Goal: Task Accomplishment & Management: Manage account settings

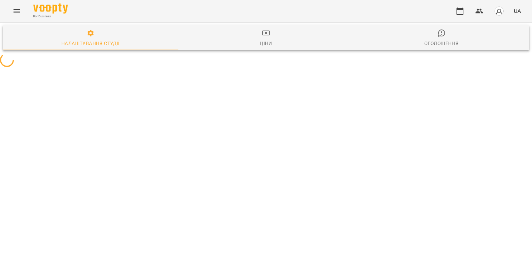
select select "**"
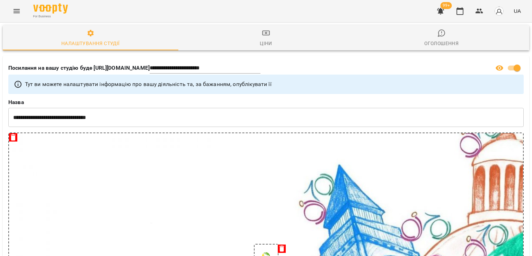
click at [7, 15] on div "For Business 99+ UA" at bounding box center [266, 11] width 532 height 22
click at [11, 14] on button "Menu" at bounding box center [16, 11] width 17 height 17
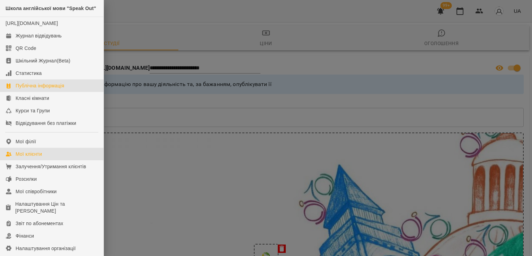
click at [32, 157] on div "Мої клієнти" at bounding box center [29, 153] width 26 height 7
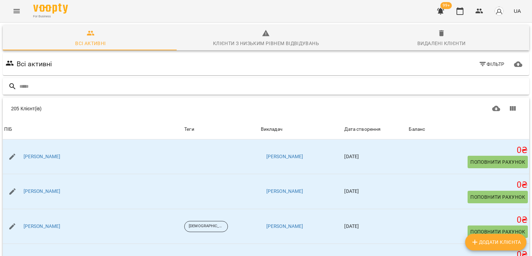
click at [60, 89] on input "text" at bounding box center [272, 86] width 507 height 11
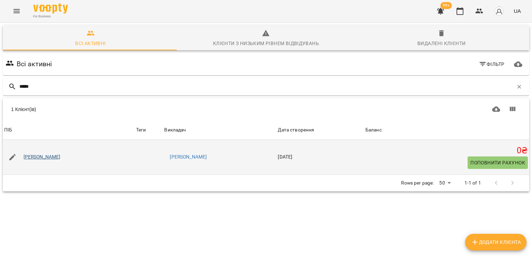
type input "*****"
click at [45, 156] on link "Вікторія Наджм" at bounding box center [42, 157] width 37 height 7
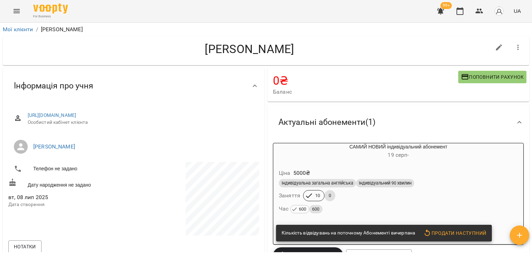
click at [351, 195] on div "Індивідуальна загальна англійська Індивідуальний 90 хвилин Заняття 10 0 Час 600…" at bounding box center [399, 195] width 242 height 37
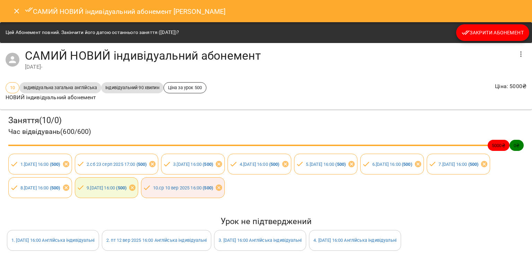
click at [480, 30] on span "Закрити Абонемент" at bounding box center [493, 32] width 62 height 8
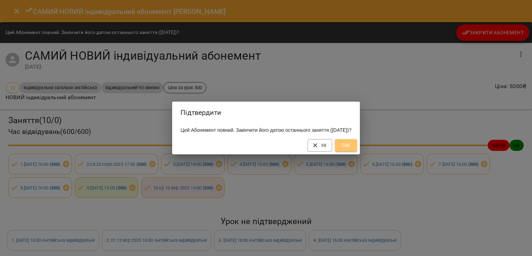
click at [352, 147] on span "Так" at bounding box center [346, 145] width 11 height 8
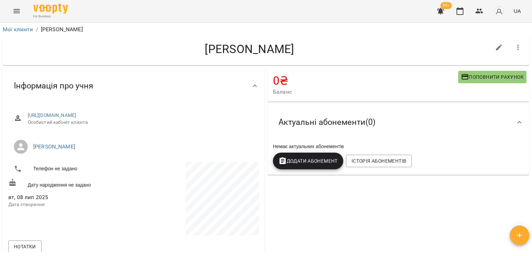
click at [299, 159] on span "Додати Абонемент" at bounding box center [308, 161] width 59 height 8
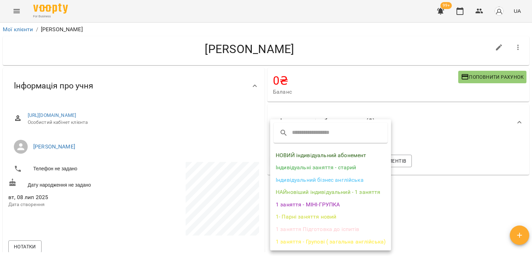
click at [298, 153] on li "НОВИЙ індивідуальний абонемент" at bounding box center [330, 155] width 121 height 12
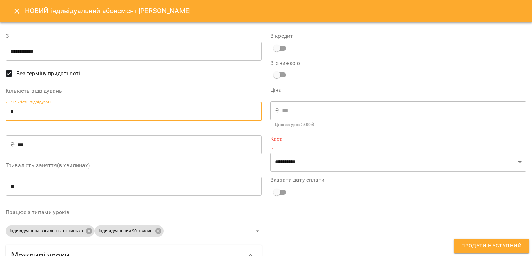
click at [113, 111] on input "*" at bounding box center [134, 111] width 256 height 19
type input "**"
type input "****"
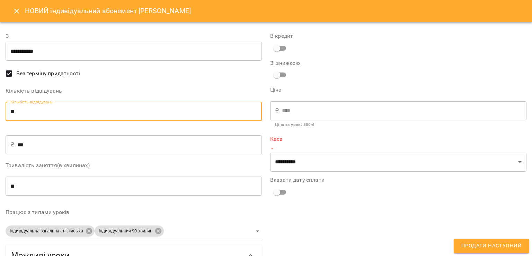
type input "**"
click at [381, 175] on div "**********" at bounding box center [398, 243] width 265 height 438
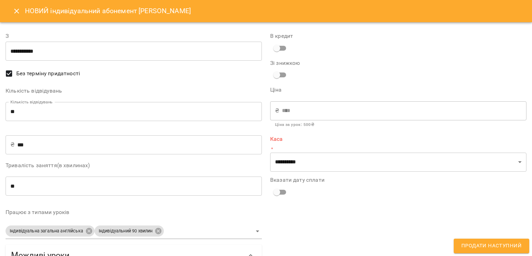
click at [374, 175] on div "**********" at bounding box center [398, 243] width 265 height 438
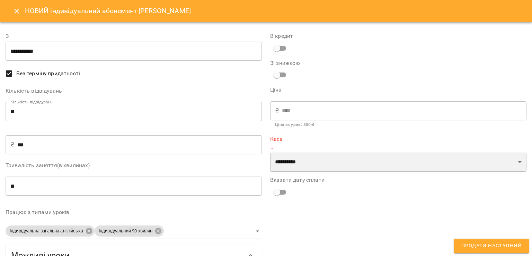
click at [369, 168] on select "**********" at bounding box center [398, 162] width 256 height 19
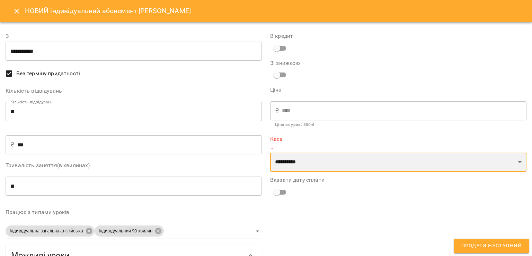
select select "****"
click at [270, 153] on select "**********" at bounding box center [398, 162] width 256 height 19
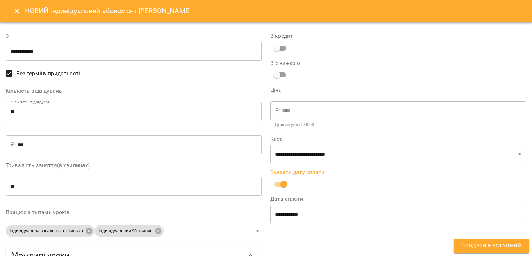
click at [480, 245] on span "Продати наступний" at bounding box center [492, 245] width 60 height 9
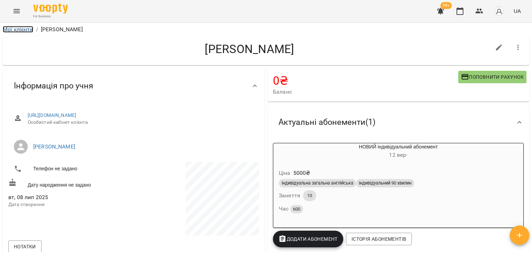
click at [29, 31] on link "Мої клієнти" at bounding box center [18, 29] width 31 height 7
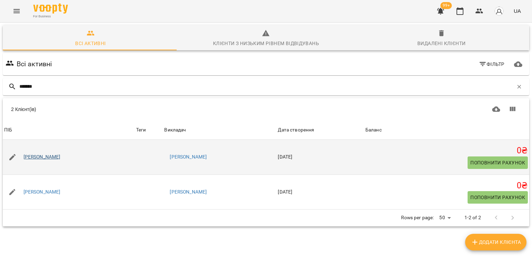
type input "*******"
click at [39, 159] on link "[PERSON_NAME]" at bounding box center [42, 157] width 37 height 7
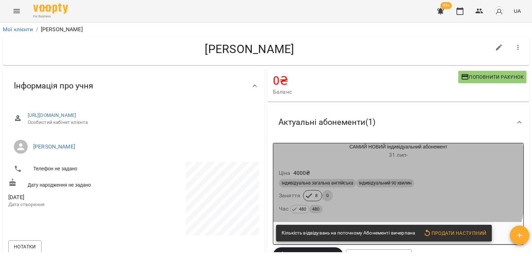
click at [345, 180] on div "Індивідуальна загальна англійська" at bounding box center [317, 183] width 77 height 8
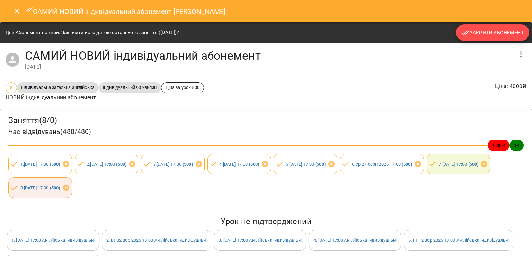
click at [496, 36] on span "Закрити Абонемент" at bounding box center [493, 32] width 62 height 8
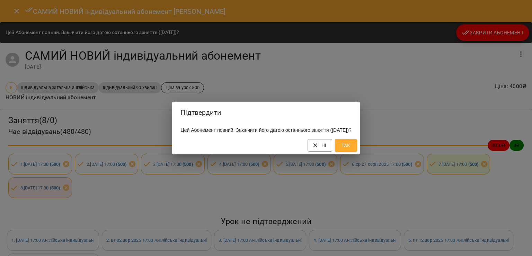
click at [350, 150] on button "Так" at bounding box center [346, 145] width 22 height 12
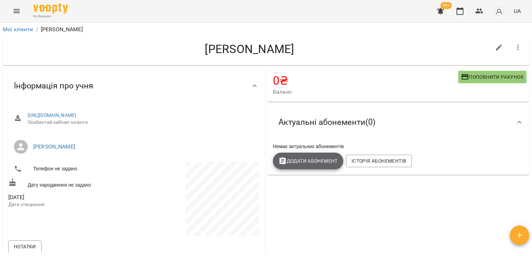
click at [319, 165] on span "Додати Абонемент" at bounding box center [308, 161] width 59 height 8
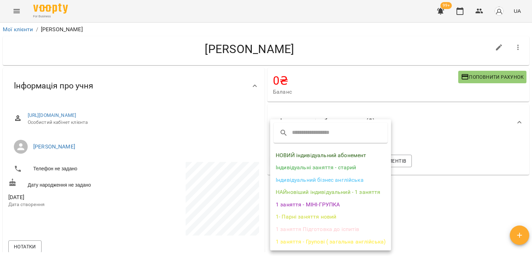
click at [320, 154] on li "НОВИЙ індивідуальний абонемент" at bounding box center [330, 155] width 121 height 12
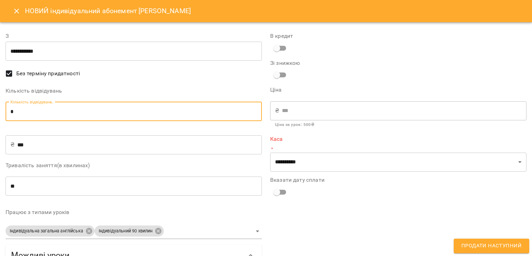
click at [26, 114] on input "*" at bounding box center [134, 111] width 256 height 19
type input "*"
type input "****"
type input "*"
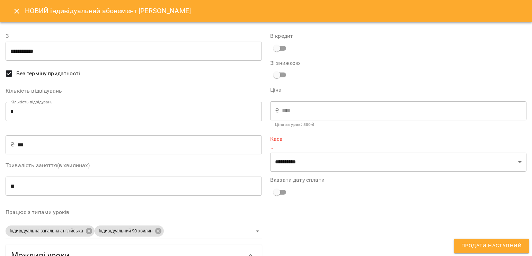
click at [305, 175] on div "**********" at bounding box center [398, 227] width 265 height 407
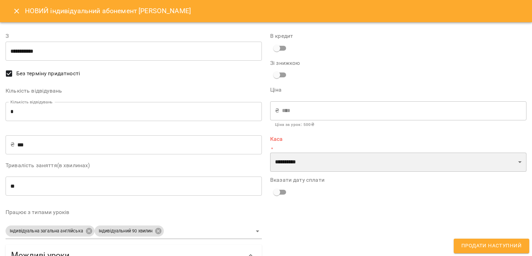
drag, startPoint x: 306, startPoint y: 164, endPoint x: 305, endPoint y: 168, distance: 4.6
click at [306, 164] on select "**********" at bounding box center [398, 162] width 256 height 19
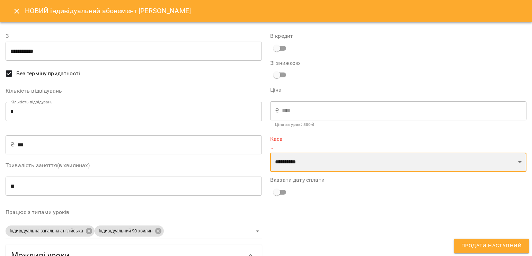
select select "****"
click at [270, 153] on select "**********" at bounding box center [398, 162] width 256 height 19
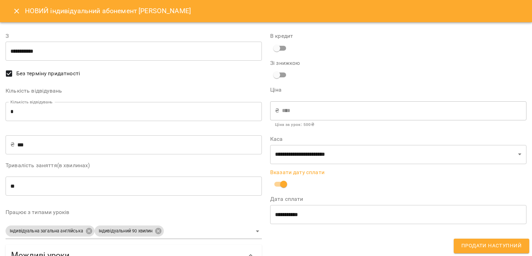
click at [480, 246] on span "Продати наступний" at bounding box center [492, 245] width 60 height 9
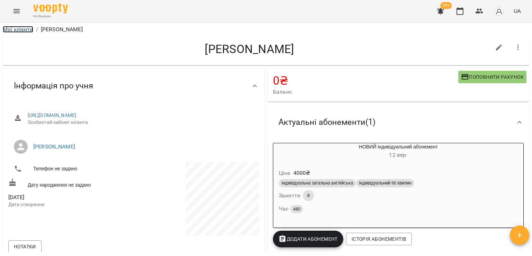
click at [9, 30] on link "Мої клієнти" at bounding box center [18, 29] width 31 height 7
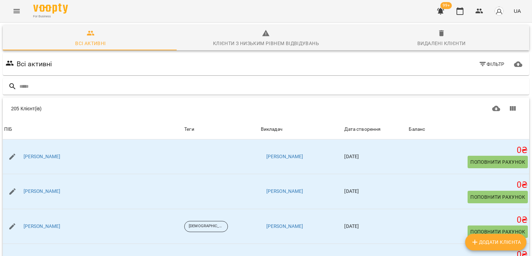
click at [442, 12] on icon "button" at bounding box center [440, 11] width 7 height 7
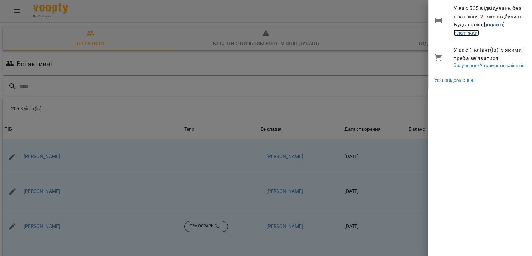
click at [466, 35] on link "додайте платіжки!" at bounding box center [479, 28] width 51 height 15
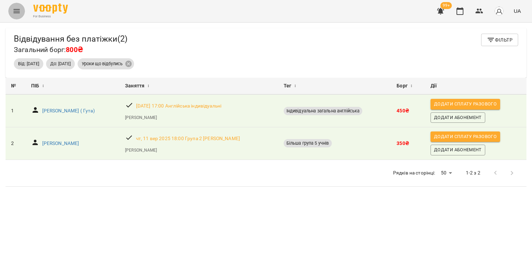
click at [21, 14] on button "Menu" at bounding box center [16, 11] width 17 height 17
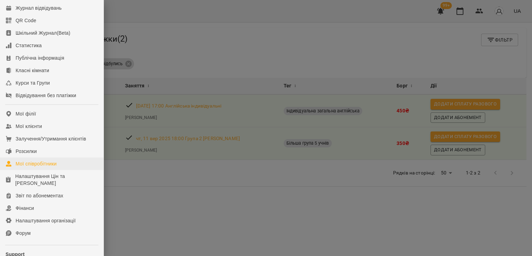
scroll to position [95, 0]
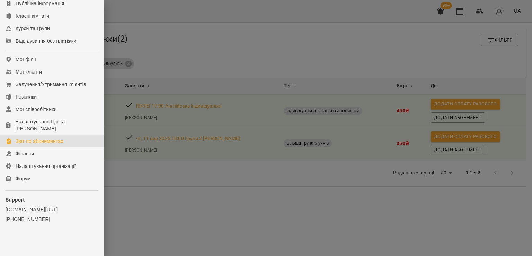
click at [21, 140] on div "Звіт по абонементах" at bounding box center [40, 141] width 48 height 7
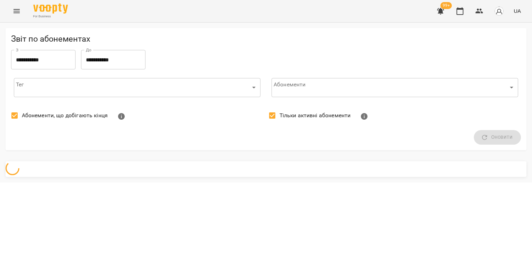
drag, startPoint x: 35, startPoint y: 122, endPoint x: 285, endPoint y: 114, distance: 250.7
click at [35, 122] on label "Абонементи, що добігають кінця" at bounding box center [57, 115] width 101 height 15
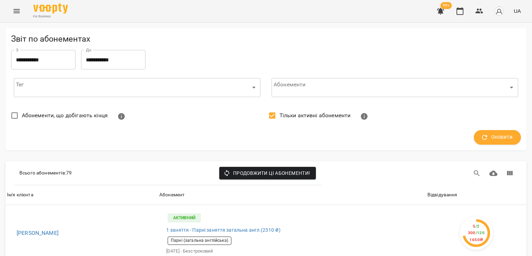
click at [287, 115] on span "Тільки активні абонементи" at bounding box center [315, 115] width 71 height 8
click at [493, 133] on span "Оновити" at bounding box center [497, 137] width 31 height 9
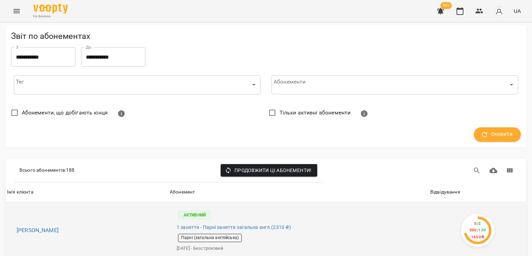
scroll to position [69, 0]
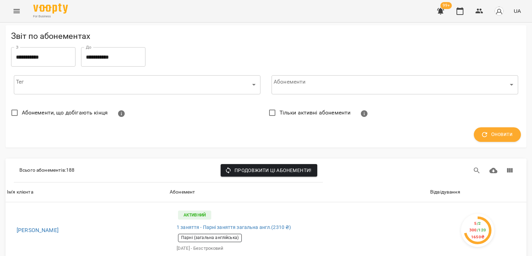
click at [435, 188] on div "Відвідування" at bounding box center [445, 192] width 30 height 8
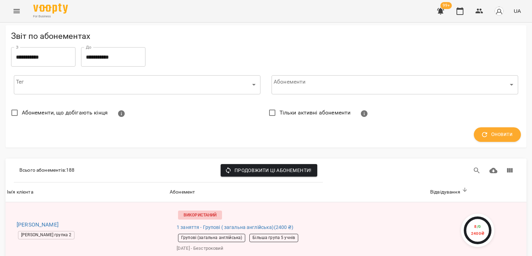
scroll to position [1040, 0]
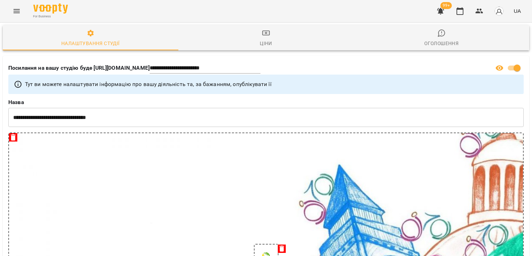
select select "**"
click at [18, 13] on icon "Menu" at bounding box center [17, 11] width 6 height 4
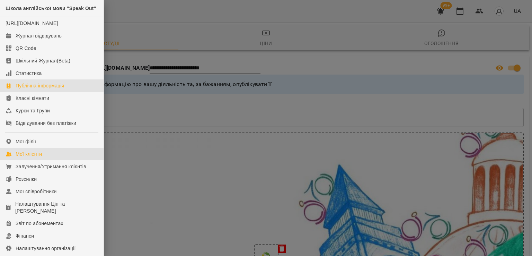
click at [53, 160] on link "Мої клієнти" at bounding box center [52, 154] width 104 height 12
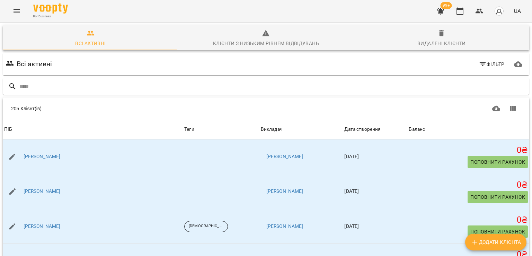
click at [434, 12] on button "button" at bounding box center [441, 11] width 17 height 17
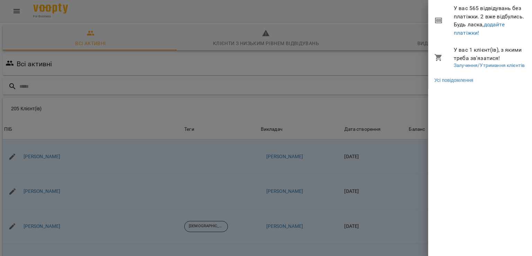
drag, startPoint x: 313, startPoint y: 23, endPoint x: 307, endPoint y: 25, distance: 5.9
click at [312, 24] on div at bounding box center [266, 128] width 532 height 256
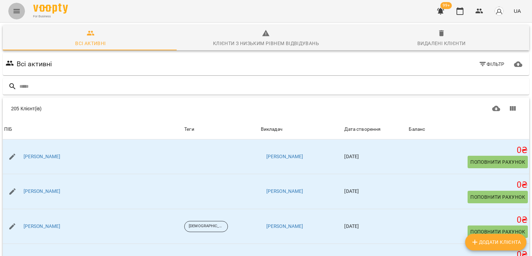
click at [10, 11] on button "Menu" at bounding box center [16, 11] width 17 height 17
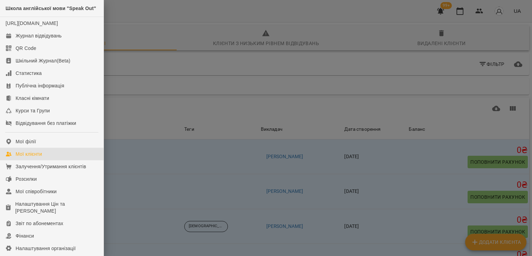
click at [10, 11] on div "Школа англійської мови "Speak Out" https://www.voopty.com.ua/studio/65855250ac0…" at bounding box center [266, 128] width 532 height 256
click at [178, 104] on div at bounding box center [266, 128] width 532 height 256
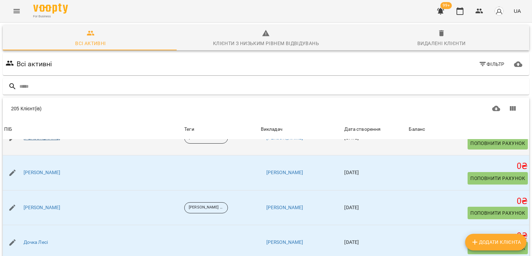
scroll to position [104, 0]
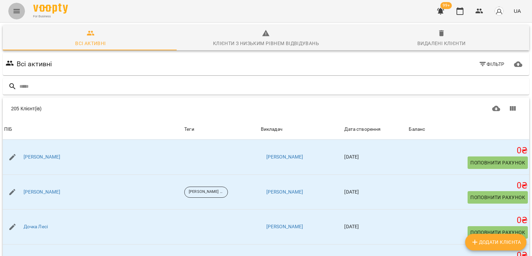
click at [19, 8] on icon "Menu" at bounding box center [16, 11] width 8 height 8
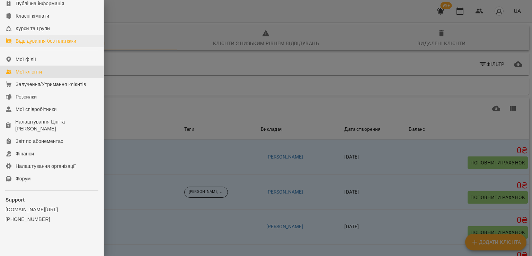
scroll to position [95, 0]
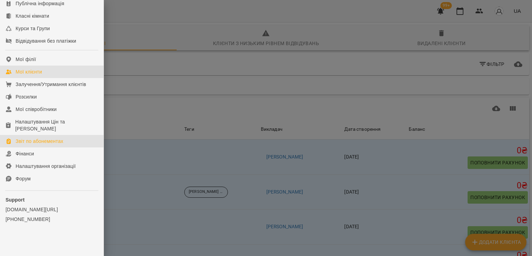
click at [26, 138] on div "Звіт по абонементах" at bounding box center [40, 141] width 48 height 7
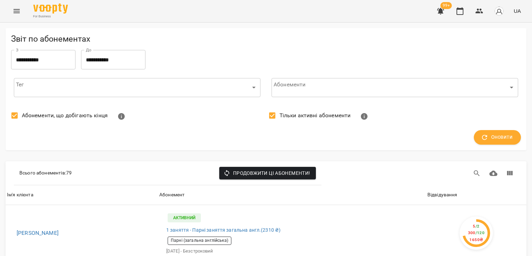
click at [29, 113] on span "Абонементи, що добігають кінця" at bounding box center [65, 115] width 86 height 8
click at [475, 143] on button "Оновити" at bounding box center [497, 137] width 47 height 15
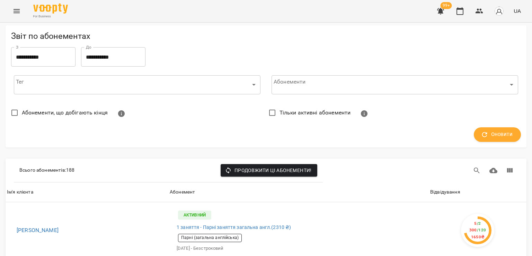
scroll to position [104, 0]
click at [429, 182] on th "Відвідування" at bounding box center [478, 191] width 98 height 19
click at [435, 188] on div "Відвідування" at bounding box center [445, 192] width 30 height 8
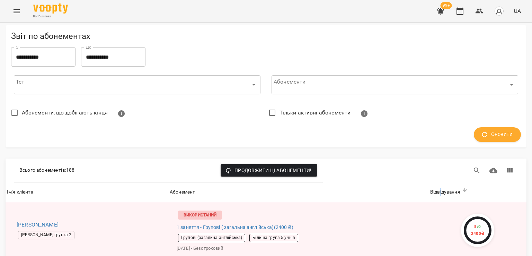
scroll to position [1005, 0]
drag, startPoint x: 47, startPoint y: 133, endPoint x: 56, endPoint y: 140, distance: 11.1
click at [23, 10] on button "Menu" at bounding box center [16, 11] width 17 height 17
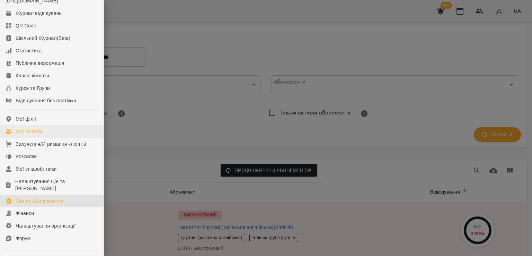
scroll to position [35, 0]
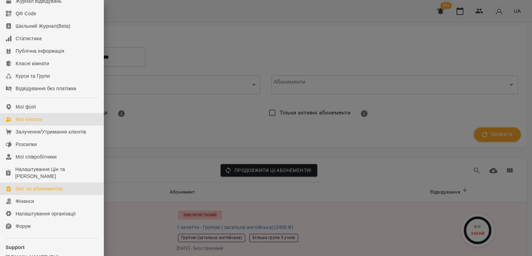
click at [36, 123] on div "Мої клієнти" at bounding box center [29, 119] width 26 height 7
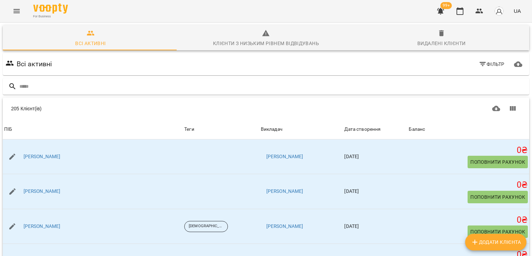
click at [476, 59] on button "Фільтр" at bounding box center [492, 64] width 32 height 12
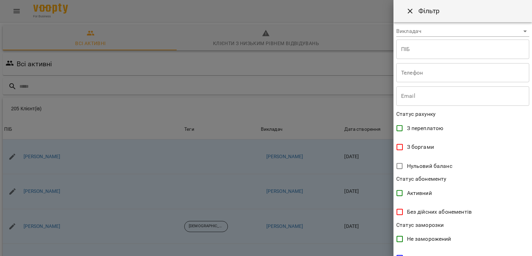
scroll to position [104, 0]
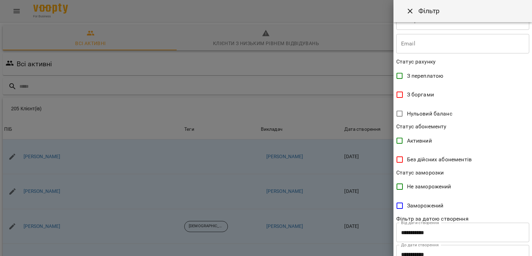
click at [423, 158] on span "Без дійсних абонементів" at bounding box center [439, 159] width 65 height 8
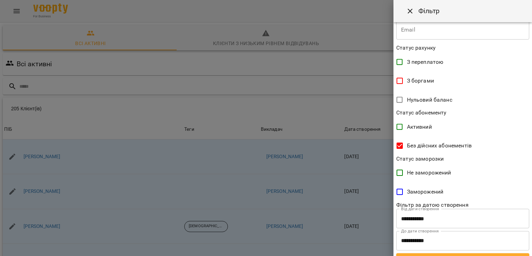
scroll to position [130, 0]
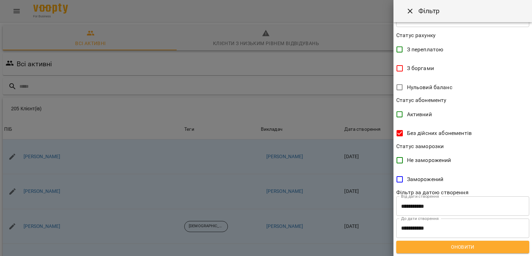
click at [456, 246] on span "Оновити" at bounding box center [463, 247] width 122 height 8
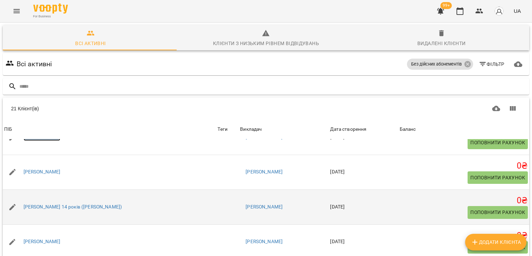
scroll to position [472, 0]
click at [53, 203] on link "Соломія Миськів" at bounding box center [42, 206] width 37 height 7
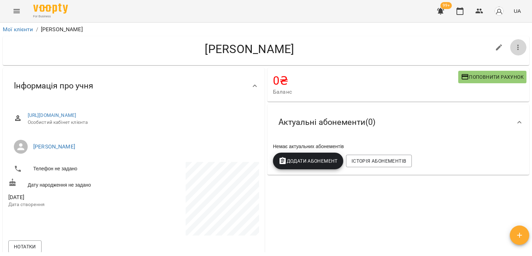
click at [514, 47] on icon "button" at bounding box center [518, 47] width 8 height 8
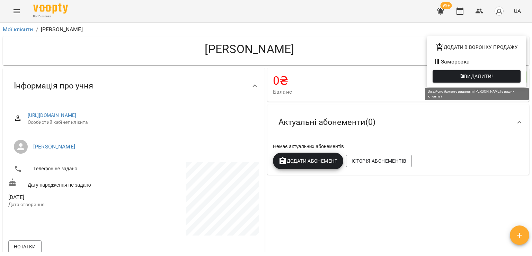
click at [477, 78] on span "Видалити!" at bounding box center [478, 76] width 29 height 8
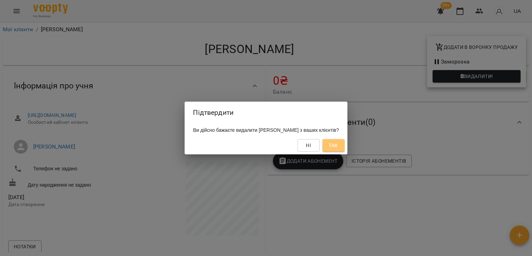
click at [336, 145] on button "Так" at bounding box center [334, 145] width 22 height 12
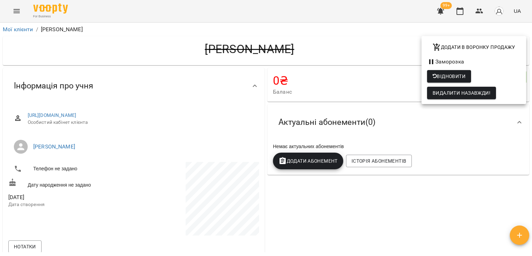
click at [22, 30] on div at bounding box center [266, 128] width 532 height 256
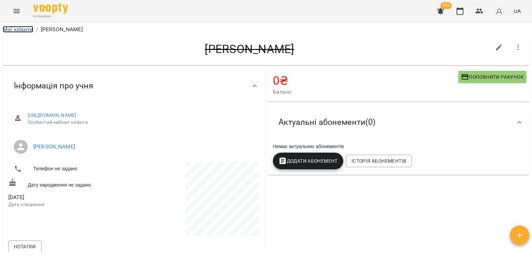
click at [22, 30] on link "Мої клієнти" at bounding box center [18, 29] width 31 height 7
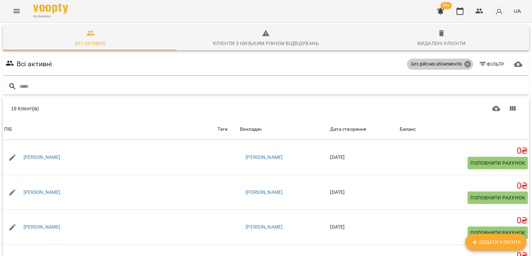
click at [464, 64] on icon at bounding box center [467, 64] width 6 height 6
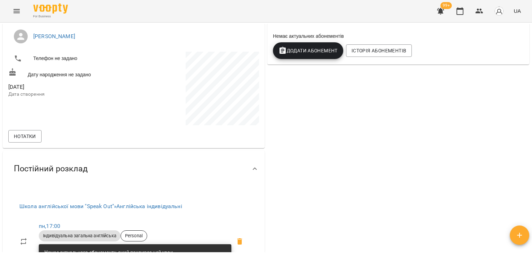
scroll to position [35, 0]
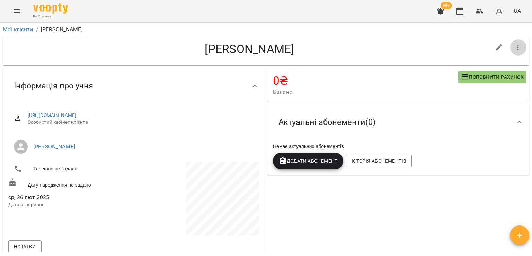
click at [512, 41] on button "button" at bounding box center [518, 47] width 17 height 17
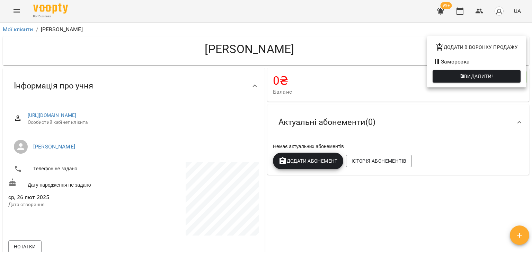
click at [485, 77] on span "Видалити!" at bounding box center [478, 76] width 29 height 8
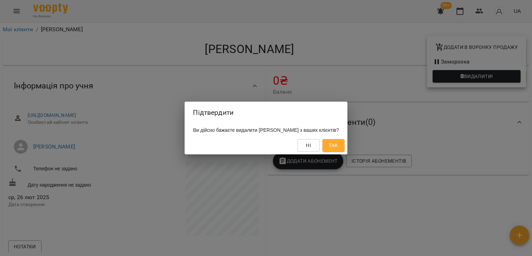
click at [337, 146] on span "Так" at bounding box center [333, 145] width 9 height 8
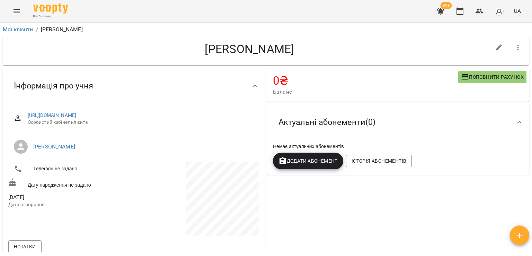
click at [510, 43] on button "button" at bounding box center [518, 47] width 17 height 17
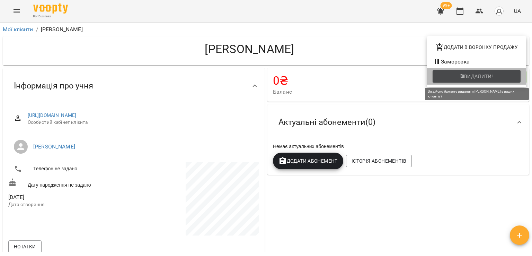
click at [474, 79] on span "Видалити!" at bounding box center [478, 76] width 29 height 8
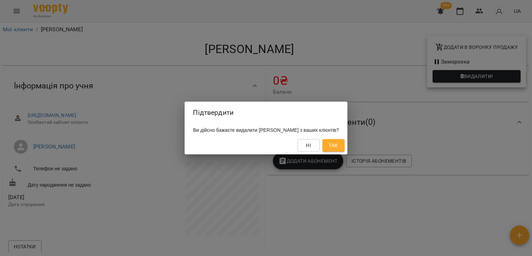
click at [338, 142] on span "Так" at bounding box center [333, 145] width 9 height 8
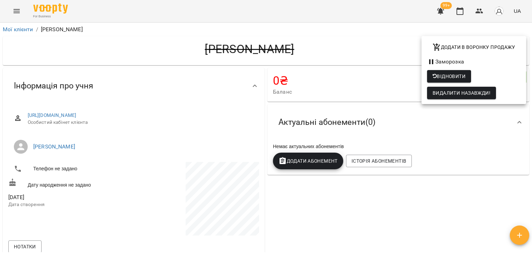
click at [30, 31] on div at bounding box center [266, 128] width 532 height 256
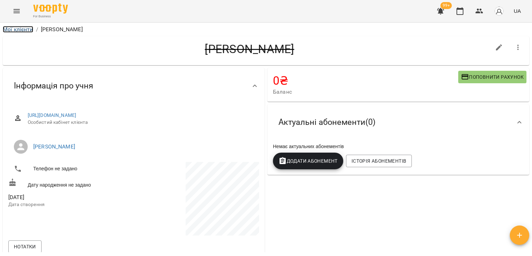
click at [30, 31] on link "Мої клієнти" at bounding box center [18, 29] width 31 height 7
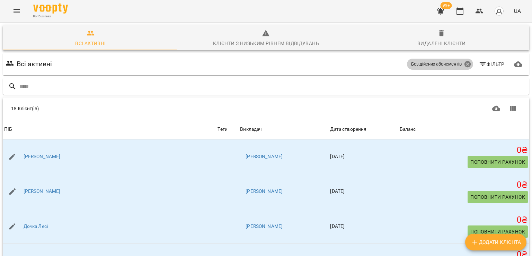
click at [464, 61] on icon at bounding box center [467, 64] width 6 height 6
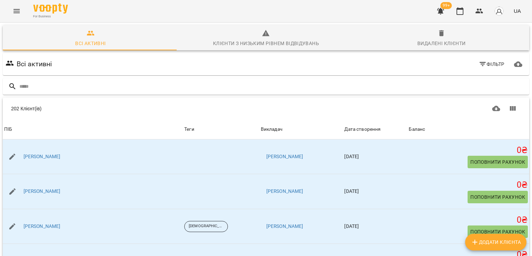
click at [21, 10] on button "Menu" at bounding box center [16, 11] width 17 height 17
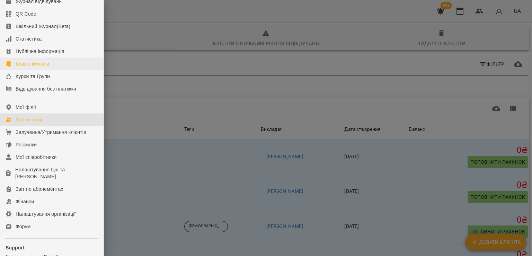
scroll to position [95, 0]
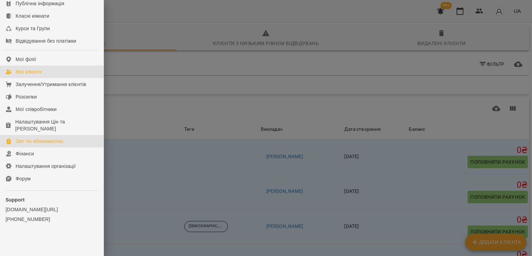
click at [35, 143] on div "Звіт по абонементах" at bounding box center [40, 141] width 48 height 7
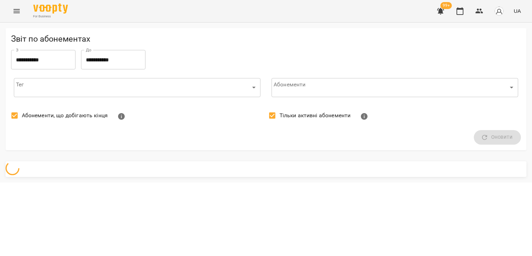
click at [19, 12] on icon "Menu" at bounding box center [16, 11] width 8 height 8
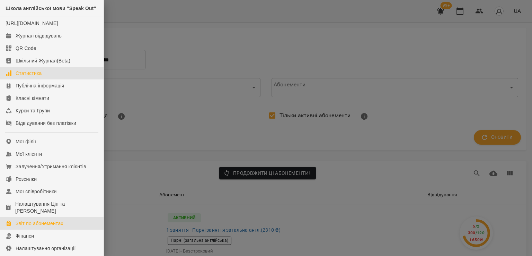
click at [30, 77] on div "Статистика" at bounding box center [29, 73] width 26 height 7
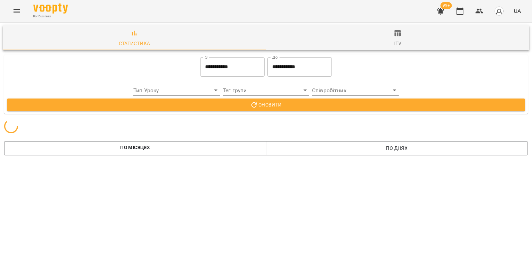
click at [398, 37] on span "ltv" at bounding box center [397, 38] width 255 height 19
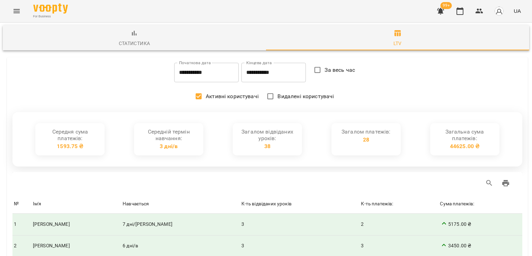
click at [141, 31] on span "Статистика" at bounding box center [134, 38] width 255 height 19
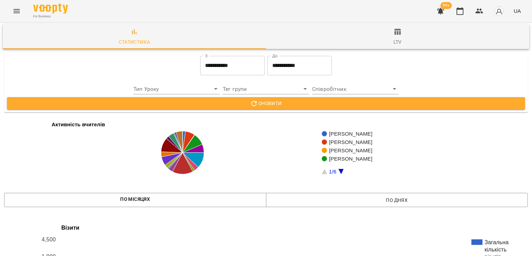
scroll to position [1128, 0]
click at [15, 12] on icon "Menu" at bounding box center [16, 11] width 8 height 8
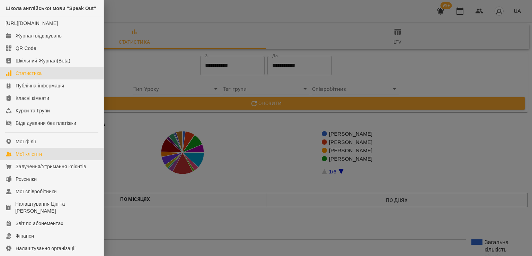
click at [35, 157] on div "Мої клієнти" at bounding box center [29, 153] width 26 height 7
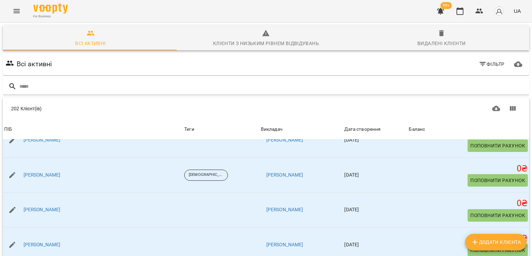
scroll to position [1213, 0]
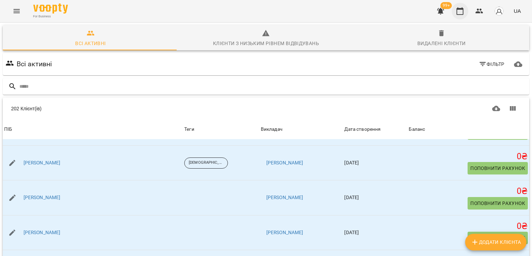
click at [462, 16] on button "button" at bounding box center [460, 11] width 17 height 17
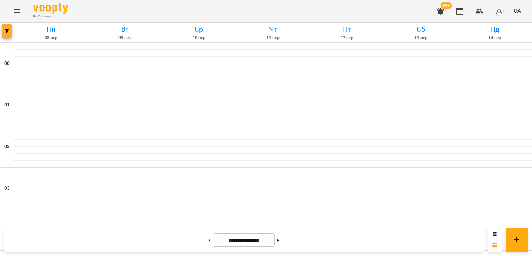
click at [9, 35] on button "button" at bounding box center [7, 31] width 10 height 14
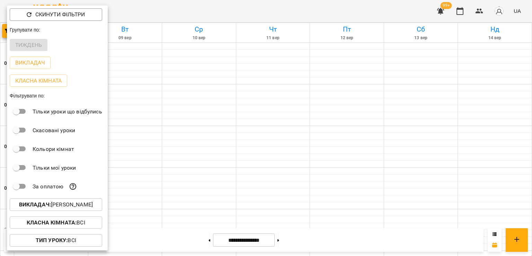
click at [161, 97] on div at bounding box center [266, 128] width 532 height 256
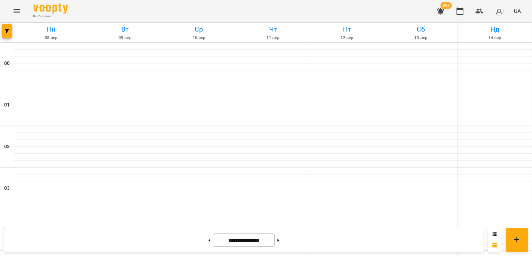
scroll to position [497, 0]
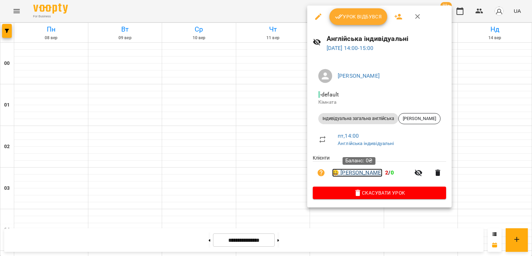
click at [359, 171] on link "😀 [PERSON_NAME]" at bounding box center [357, 172] width 50 height 8
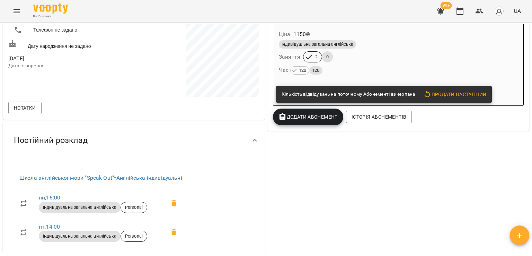
scroll to position [173, 0]
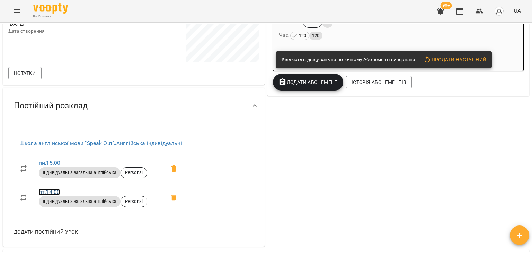
click at [43, 193] on link "пт , 14:00" at bounding box center [49, 192] width 21 height 7
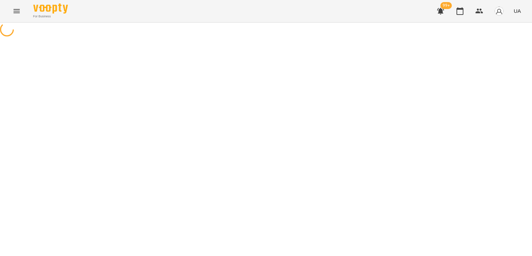
select select "*"
select select "**********"
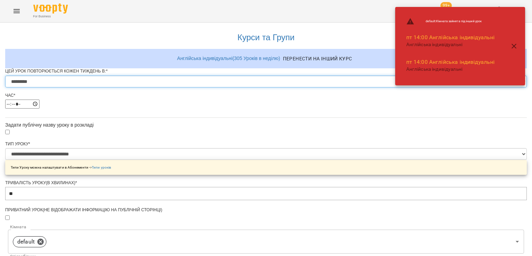
click at [212, 87] on select "********* ******** ****** ****** ******** ****** ******" at bounding box center [266, 82] width 522 height 12
select select "*"
click at [180, 87] on select "********* ******** ****** ****** ******** ****** ******" at bounding box center [266, 82] width 522 height 12
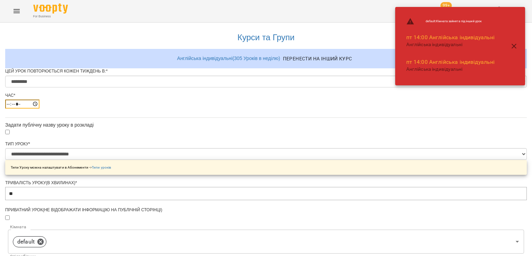
click at [40, 108] on input "*****" at bounding box center [22, 103] width 34 height 9
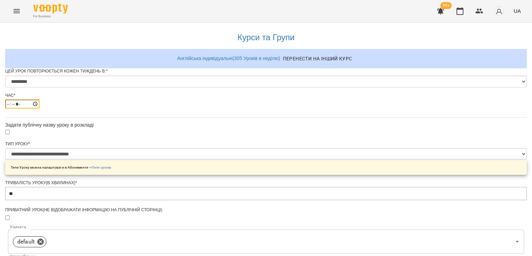
type input "*****"
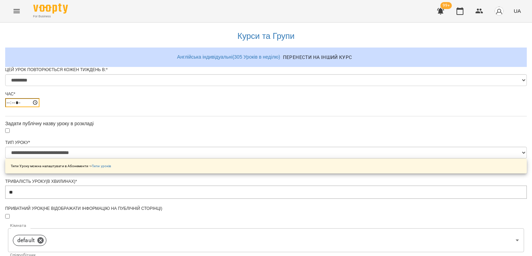
scroll to position [287, 0]
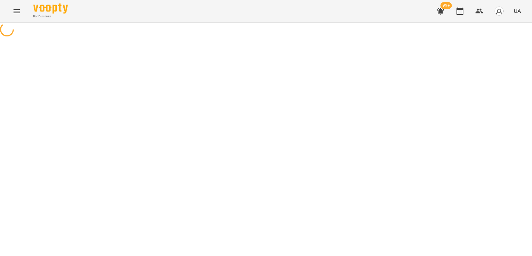
select select "*"
select select "**********"
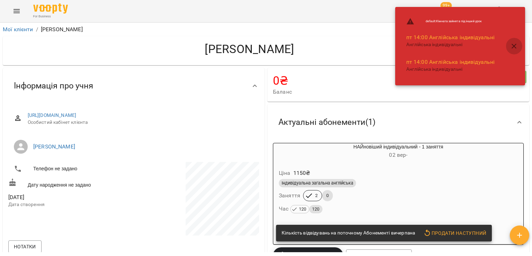
click at [514, 45] on icon "button" at bounding box center [514, 46] width 5 height 5
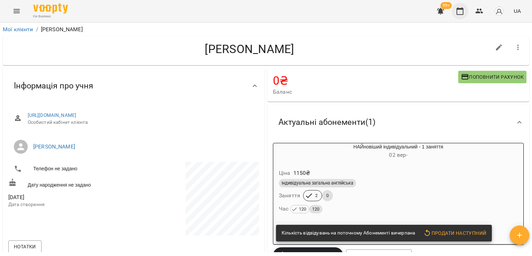
click at [462, 14] on icon "button" at bounding box center [460, 11] width 8 height 8
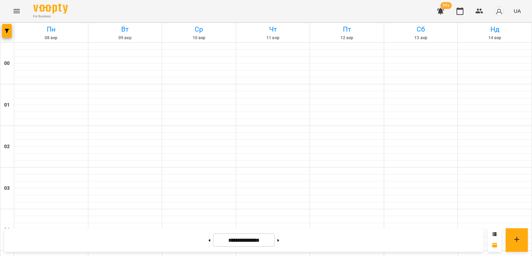
scroll to position [705, 0]
click at [461, 16] on button "button" at bounding box center [460, 11] width 17 height 17
click at [9, 35] on button "button" at bounding box center [7, 31] width 10 height 14
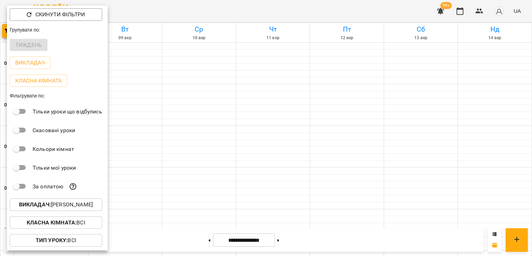
click at [61, 207] on p "Викладач : [PERSON_NAME]" at bounding box center [56, 204] width 74 height 8
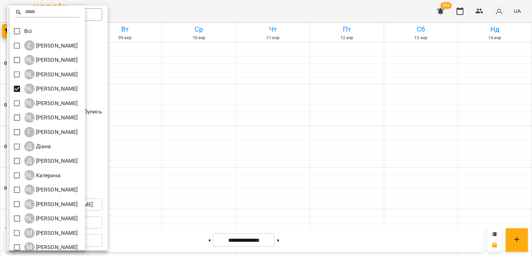
click at [341, 118] on div at bounding box center [266, 128] width 532 height 256
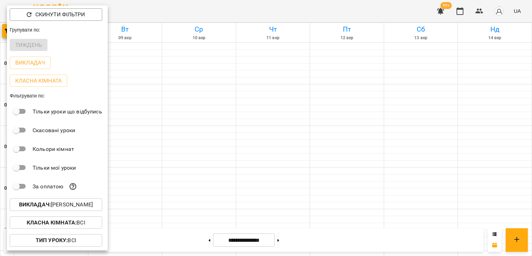
click at [341, 118] on div at bounding box center [266, 128] width 532 height 256
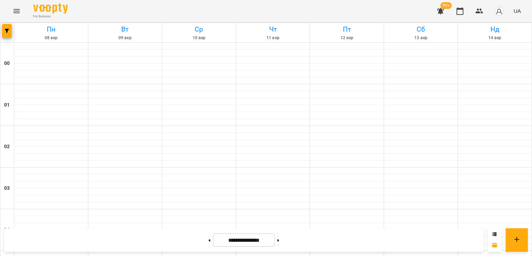
scroll to position [728, 0]
click at [21, 10] on button "Menu" at bounding box center [16, 11] width 17 height 17
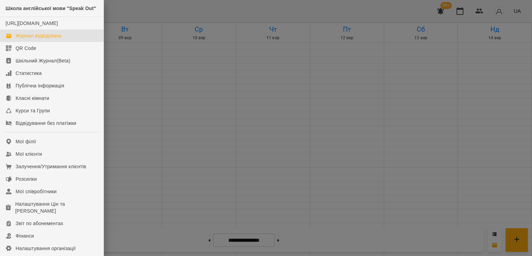
click at [234, 102] on div at bounding box center [266, 128] width 532 height 256
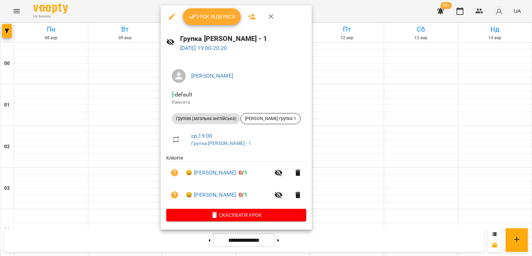
click at [335, 179] on div at bounding box center [266, 128] width 532 height 256
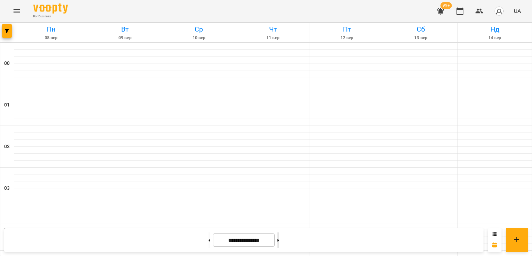
click at [279, 240] on button at bounding box center [279, 239] width 2 height 15
type input "**********"
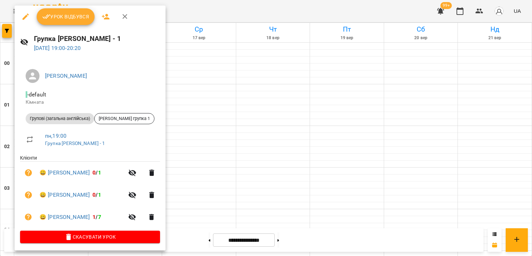
click at [163, 182] on div at bounding box center [266, 128] width 532 height 256
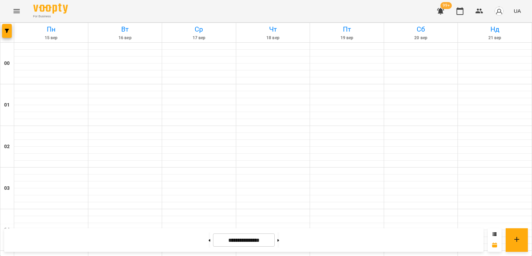
click at [22, 7] on button "Menu" at bounding box center [16, 11] width 17 height 17
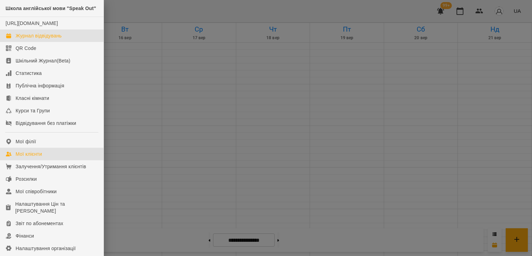
click at [27, 157] on div "Мої клієнти" at bounding box center [29, 153] width 26 height 7
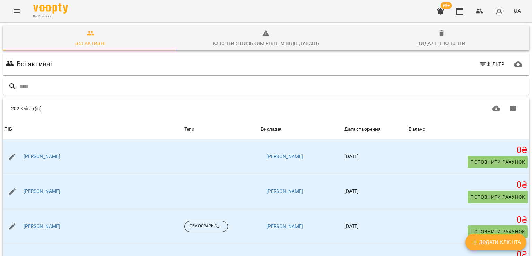
click at [12, 11] on button "Menu" at bounding box center [16, 11] width 17 height 17
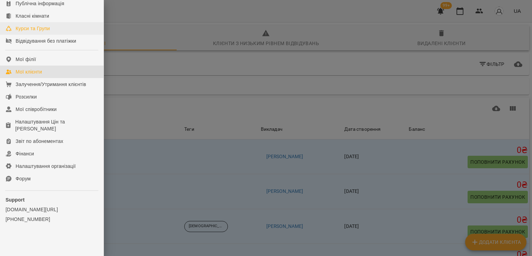
scroll to position [95, 0]
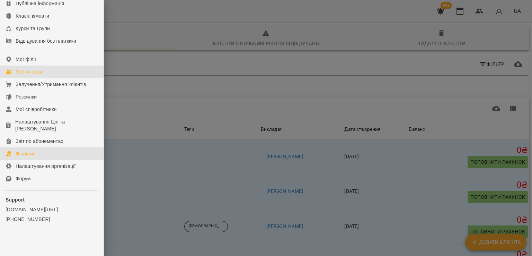
click at [38, 154] on link "Фінанси" at bounding box center [52, 153] width 104 height 12
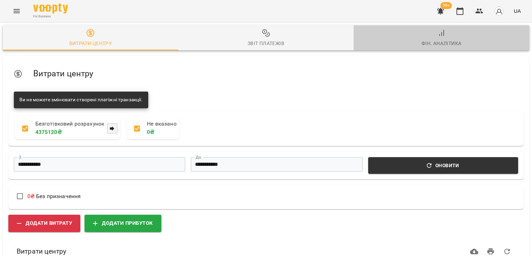
click at [440, 43] on div "Фін. Аналітика" at bounding box center [442, 43] width 40 height 8
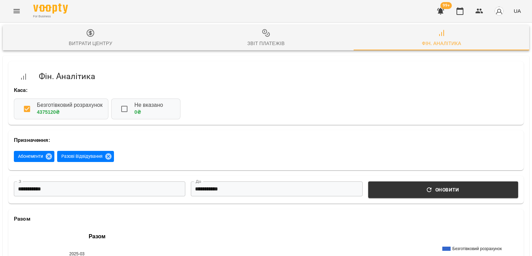
scroll to position [173, 0]
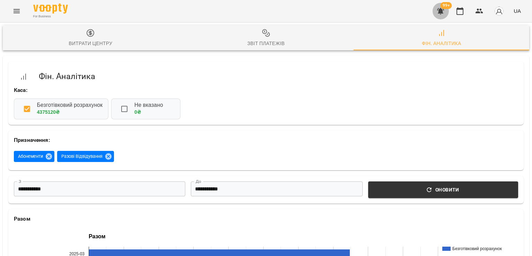
click at [443, 16] on button "button" at bounding box center [441, 11] width 17 height 17
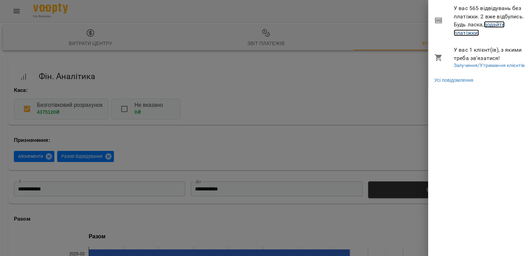
click at [470, 30] on link "додайте платіжки!" at bounding box center [479, 28] width 51 height 15
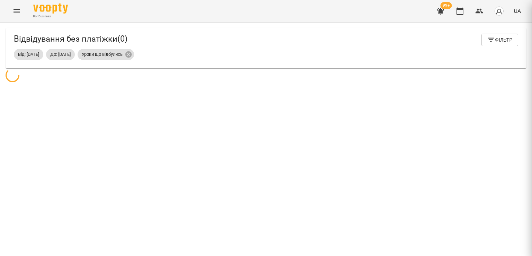
scroll to position [22, 0]
